Goal: Use online tool/utility

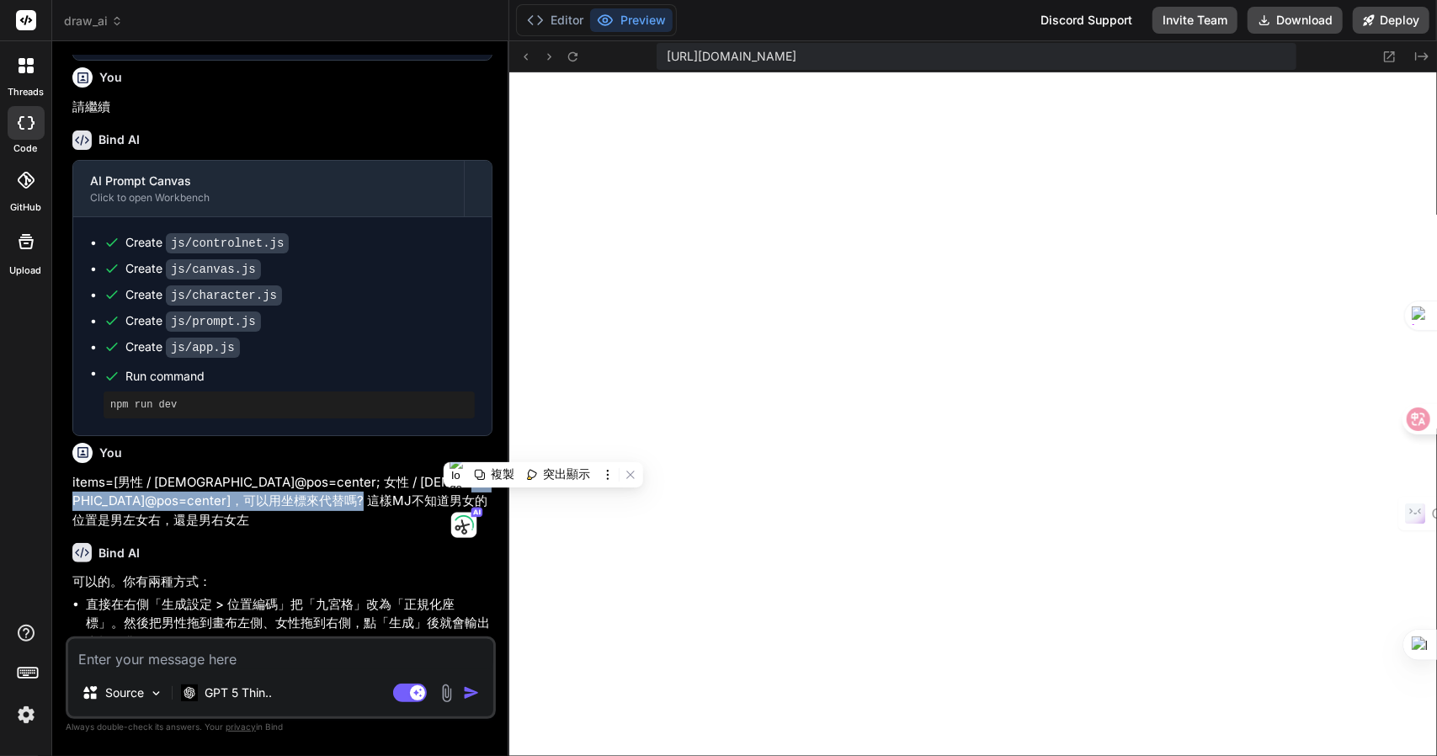
scroll to position [2434, 0]
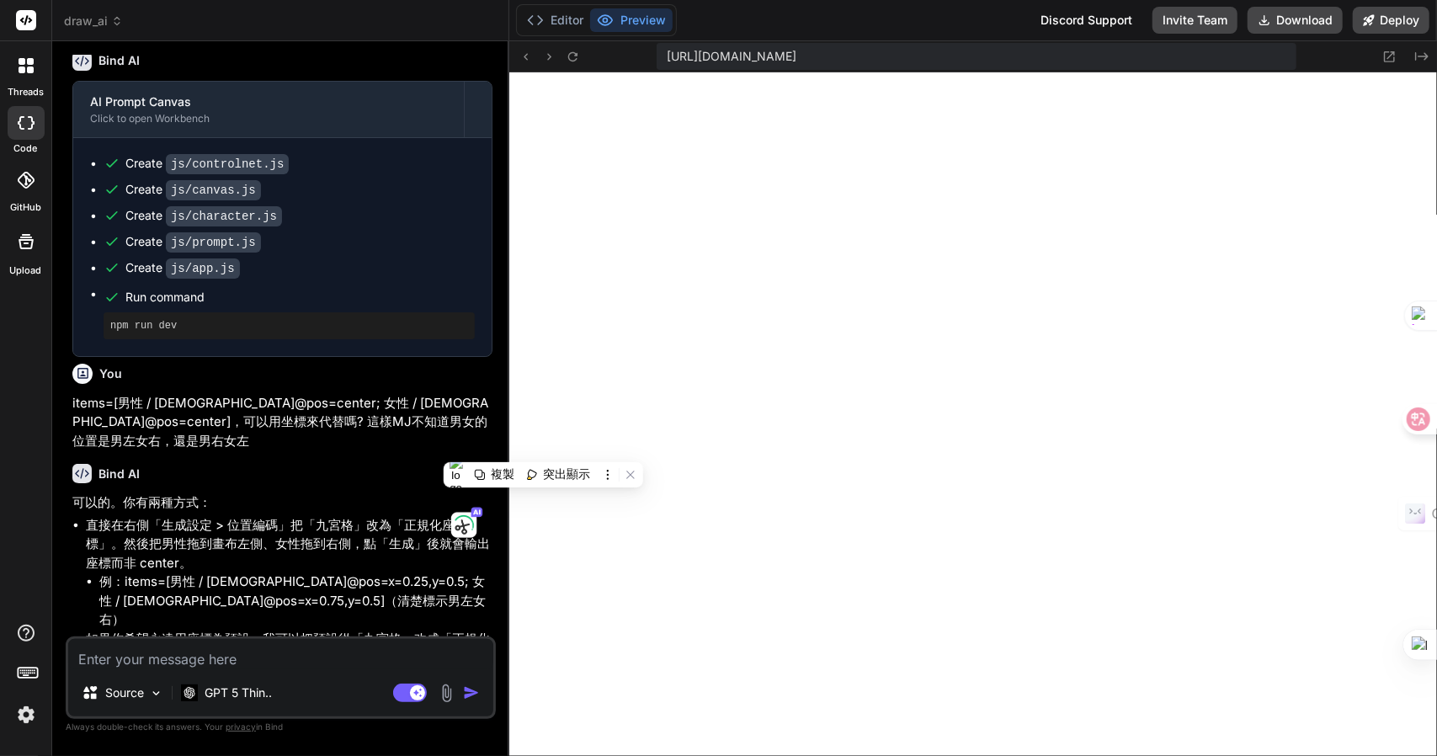
click at [210, 662] on textarea at bounding box center [280, 654] width 425 height 30
type textarea "一"
type textarea "x"
type textarea "一田"
type textarea "x"
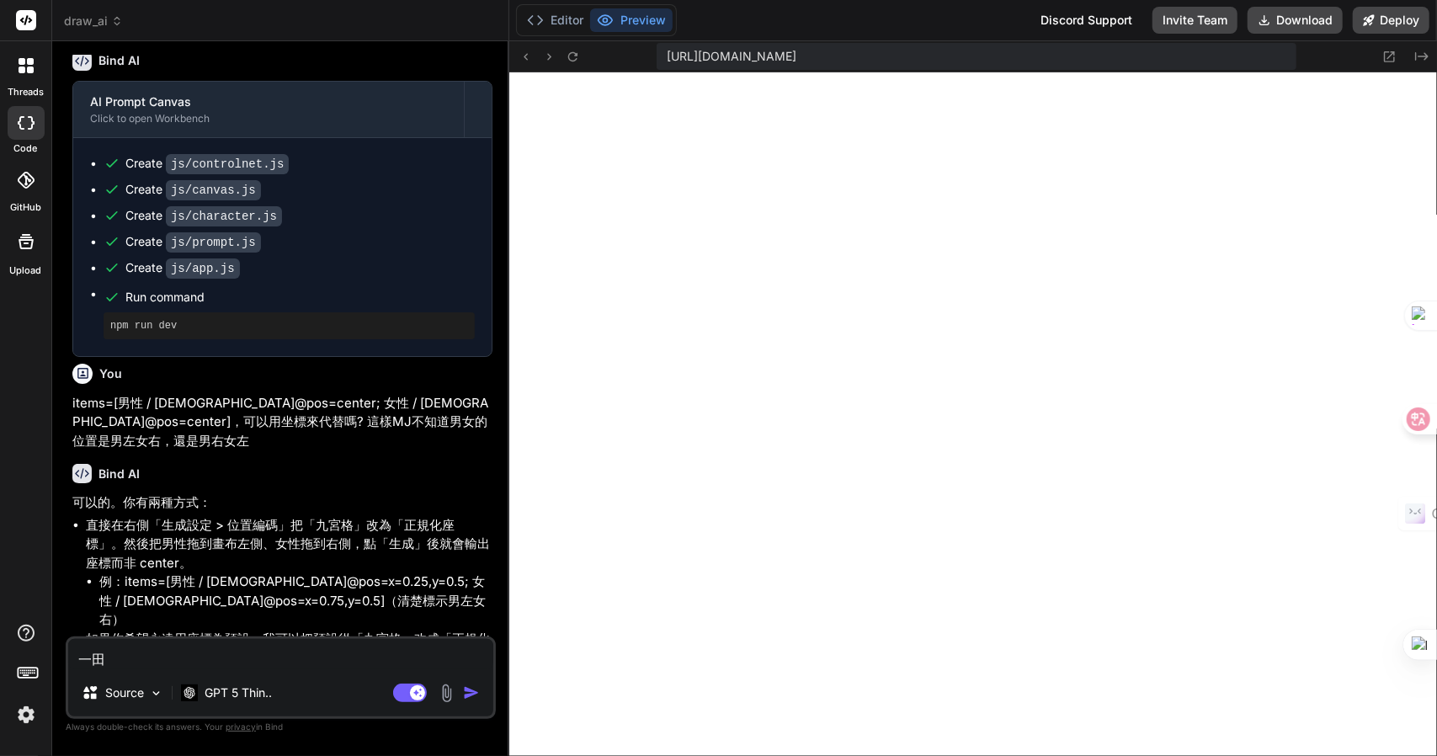
type textarea "一田女"
type textarea "x"
type textarea "要"
type textarea "x"
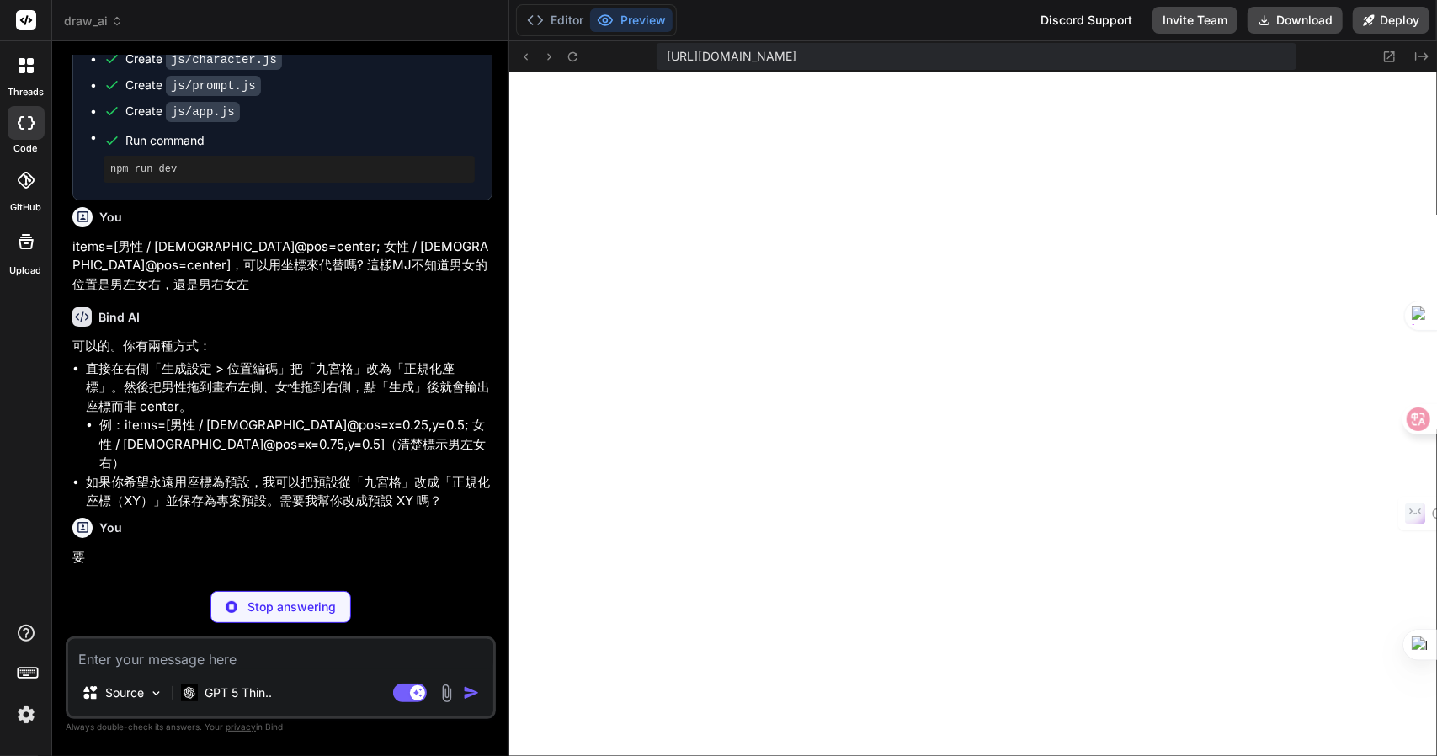
scroll to position [2608, 0]
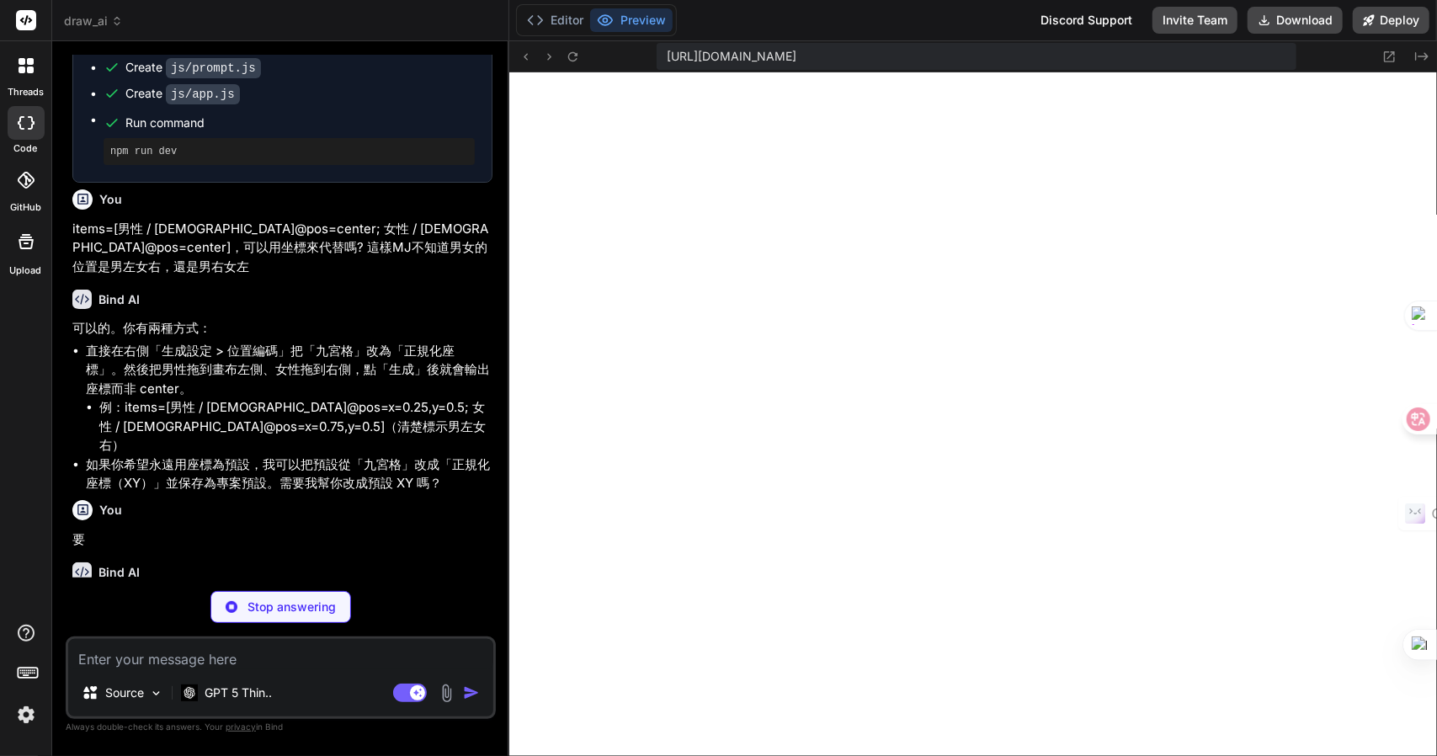
type textarea "x"
type textarea "load(); window.State = { subscribe, get, update, reset, selectItem, addCanvasIt…"
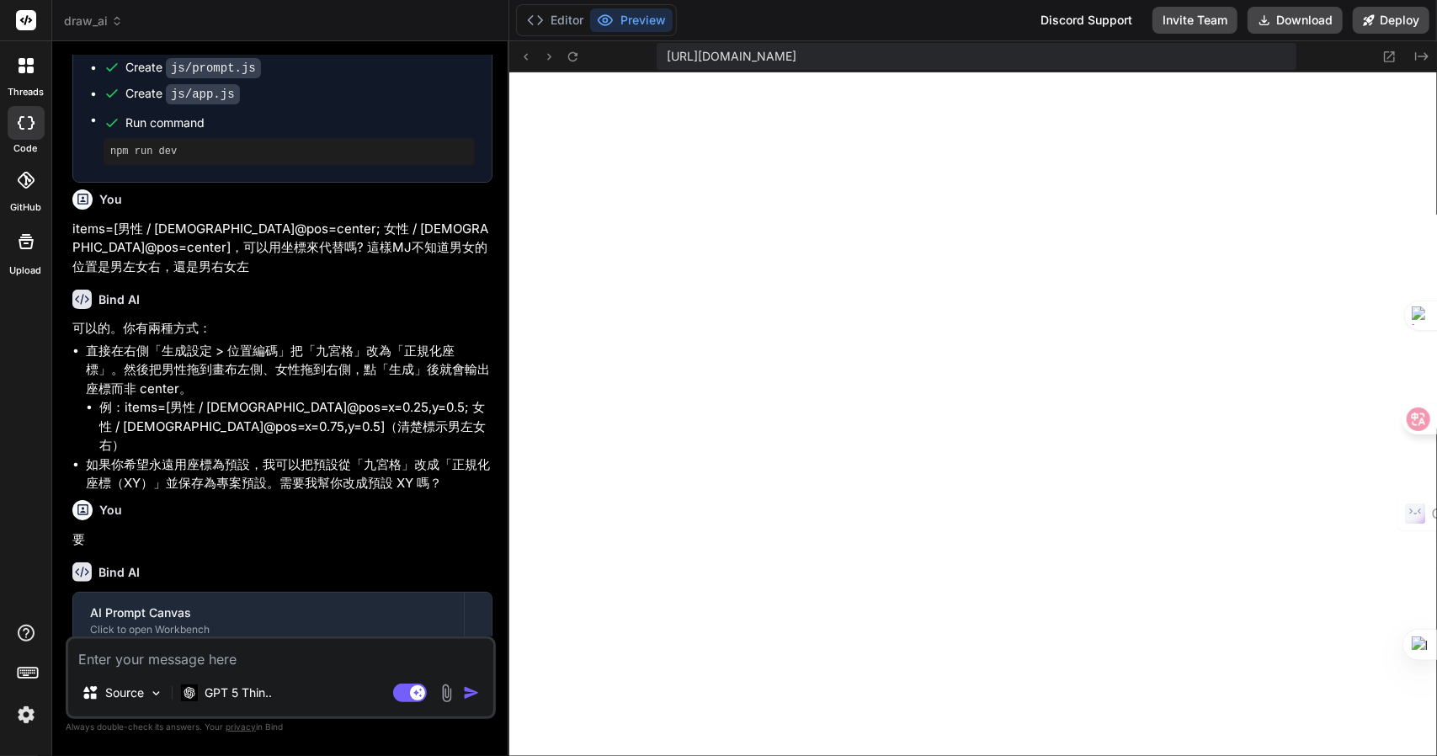
scroll to position [2734, 0]
type textarea "x"
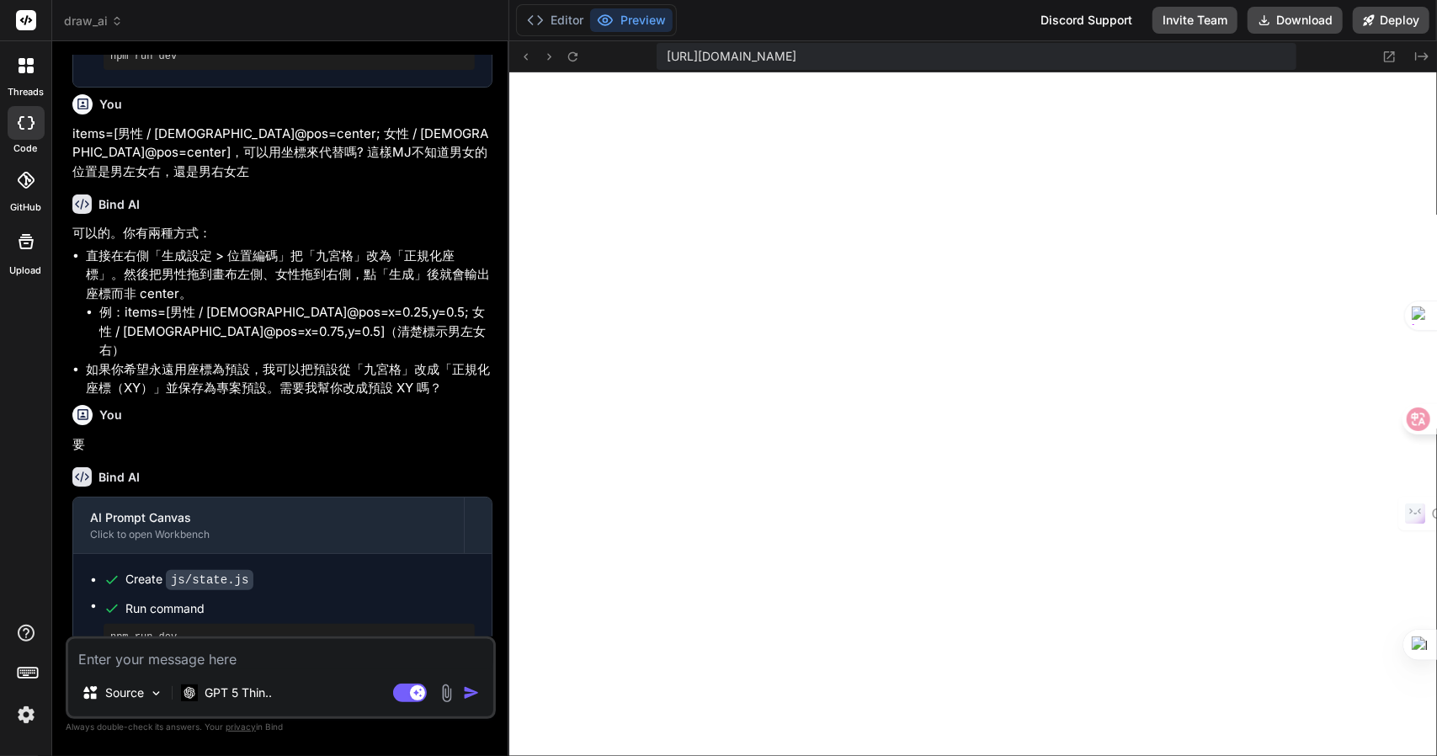
click at [229, 657] on textarea at bounding box center [280, 654] width 425 height 30
